Goal: Find specific page/section: Find specific page/section

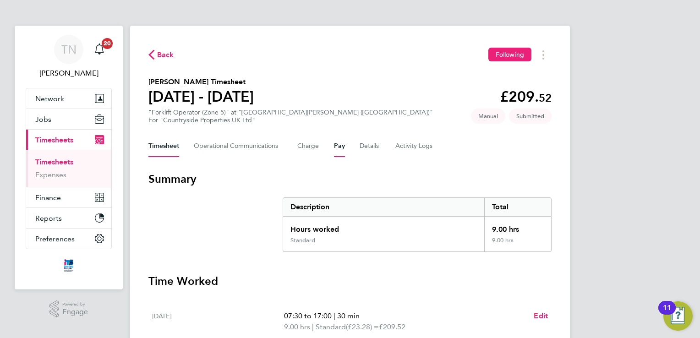
click at [334, 148] on button "Pay" at bounding box center [339, 146] width 11 height 22
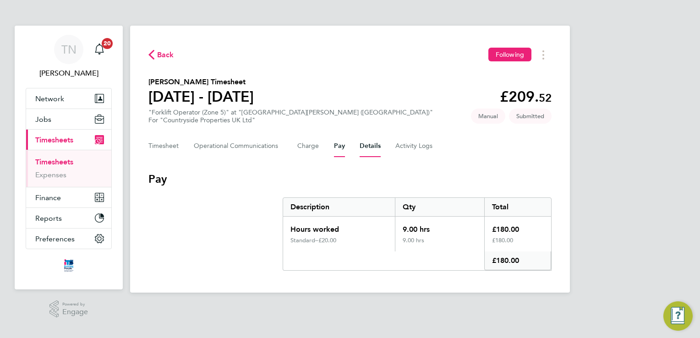
click at [376, 148] on button "Details" at bounding box center [370, 146] width 21 height 22
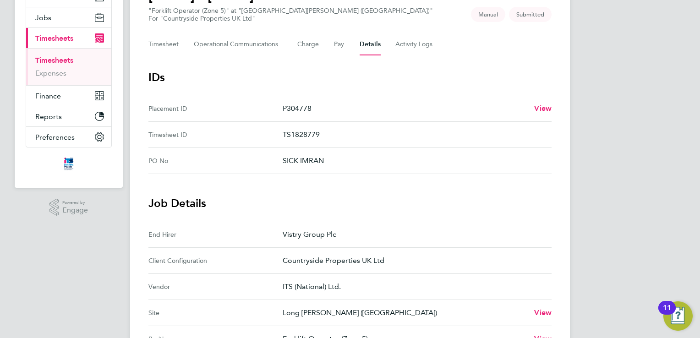
scroll to position [92, 0]
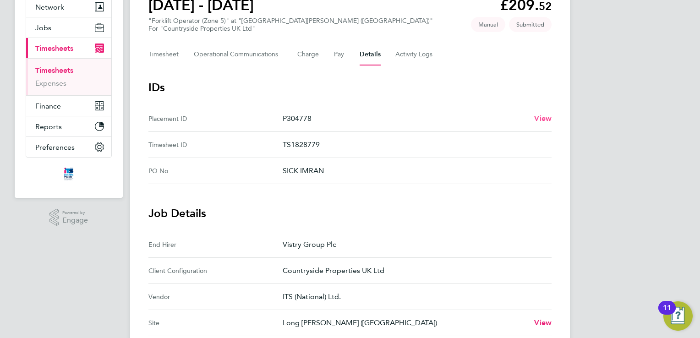
click at [541, 119] on span "View" at bounding box center [542, 118] width 17 height 9
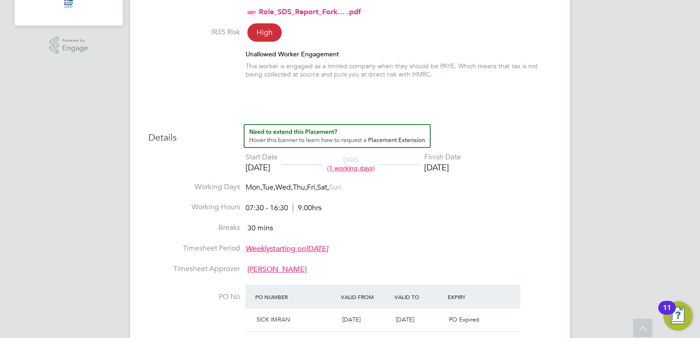
scroll to position [412, 0]
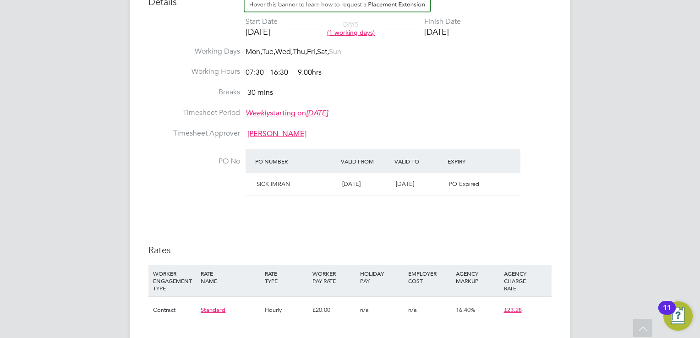
click at [461, 182] on span "PO Expired" at bounding box center [464, 184] width 30 height 8
